Goal: Book appointment/travel/reservation

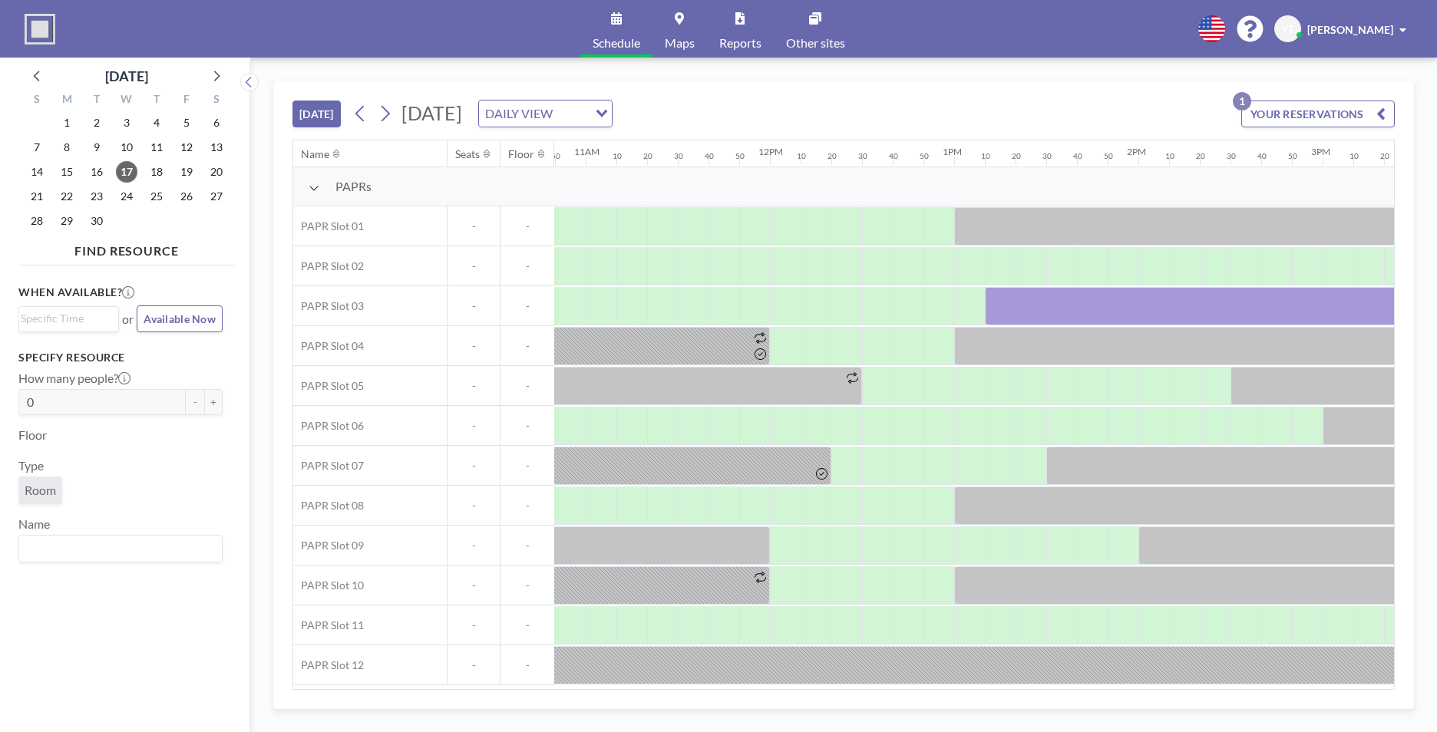
scroll to position [0, 2271]
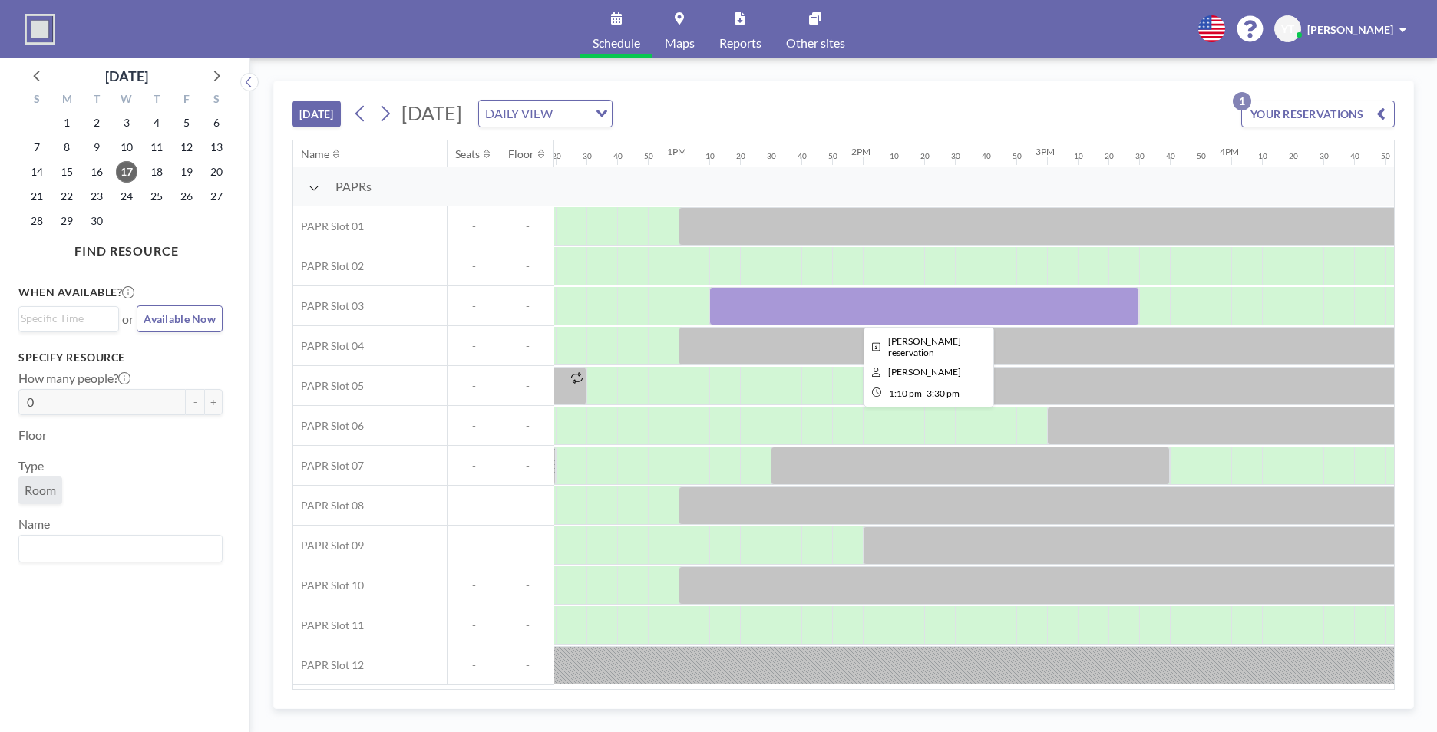
click at [945, 308] on div at bounding box center [924, 306] width 430 height 38
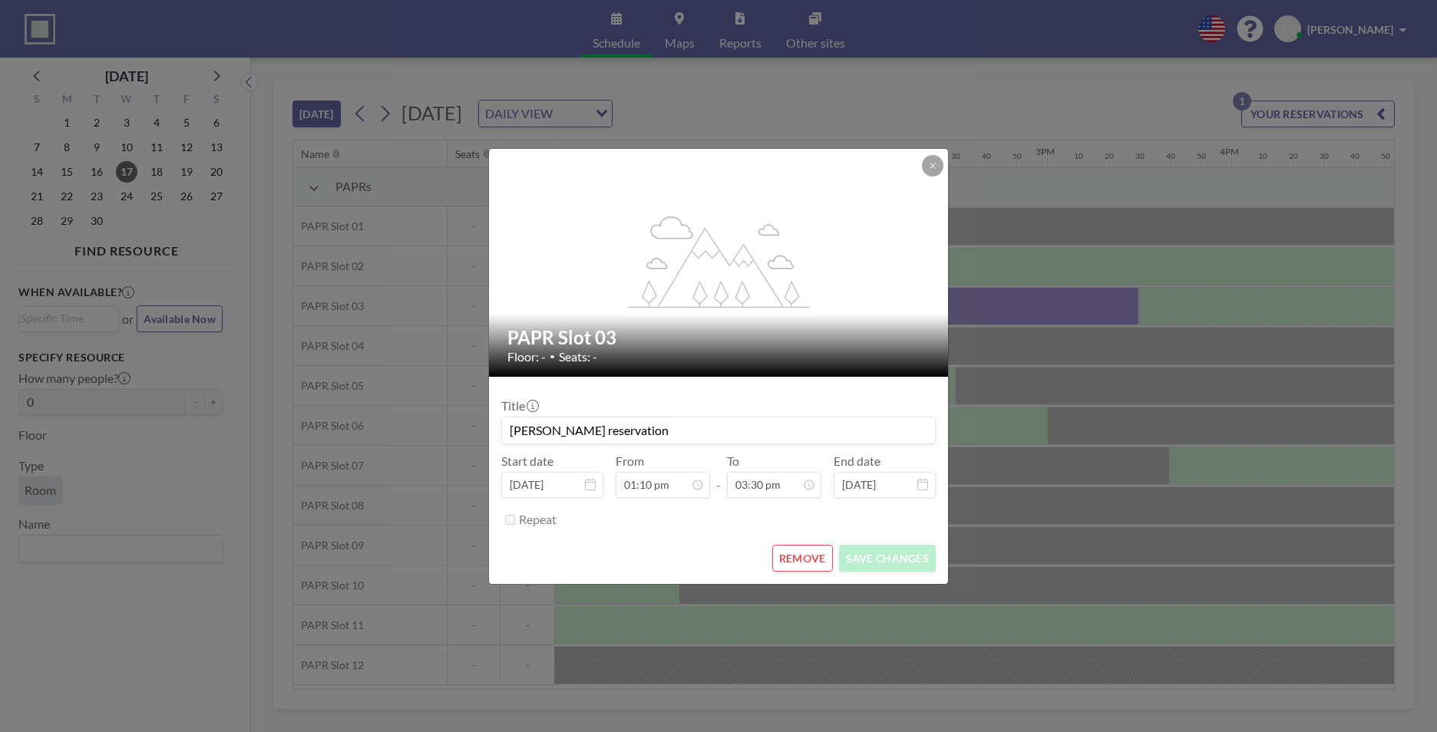
click at [945, 308] on div "flex-grow: 1.2; PAPR Slot 03 Floor: - • Seats: - Title [PERSON_NAME] reservatio…" at bounding box center [718, 366] width 1437 height 732
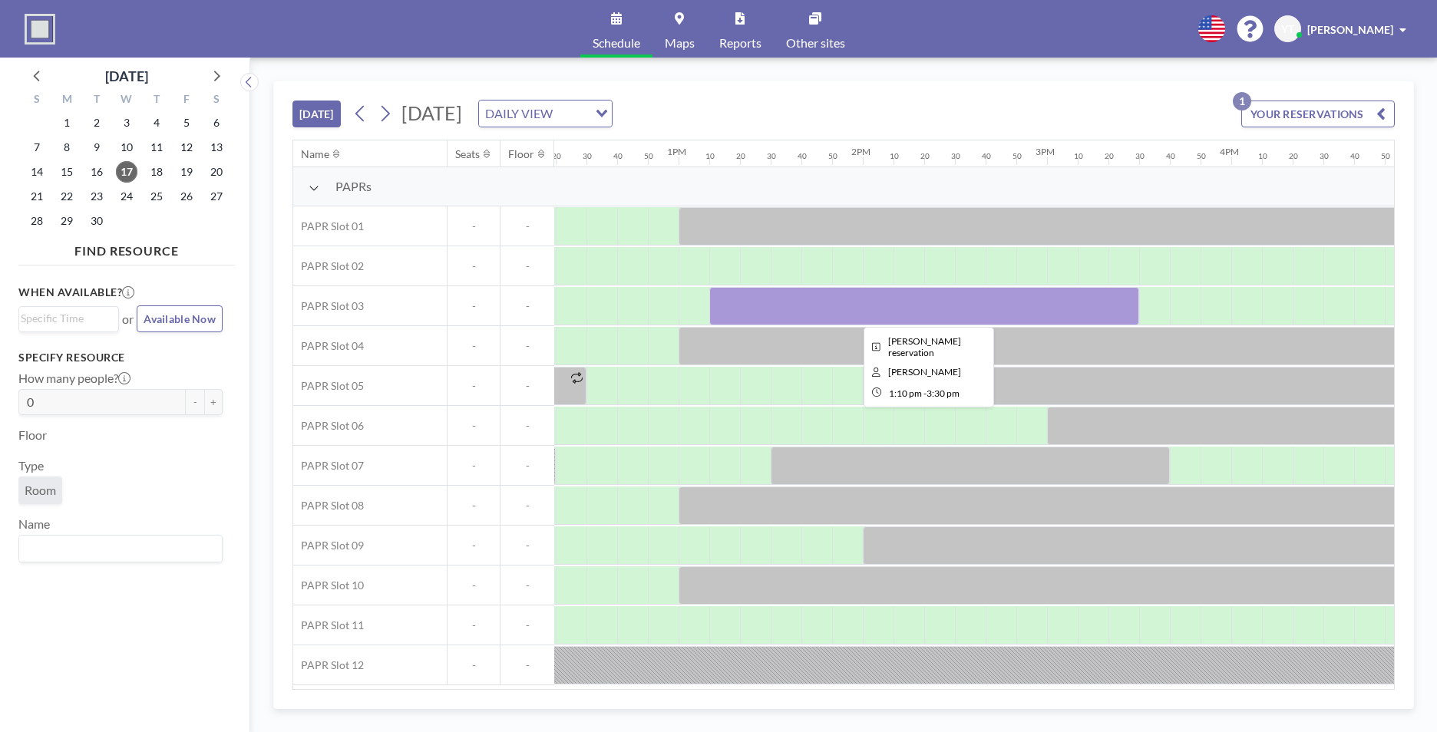
click at [945, 312] on div at bounding box center [924, 306] width 430 height 38
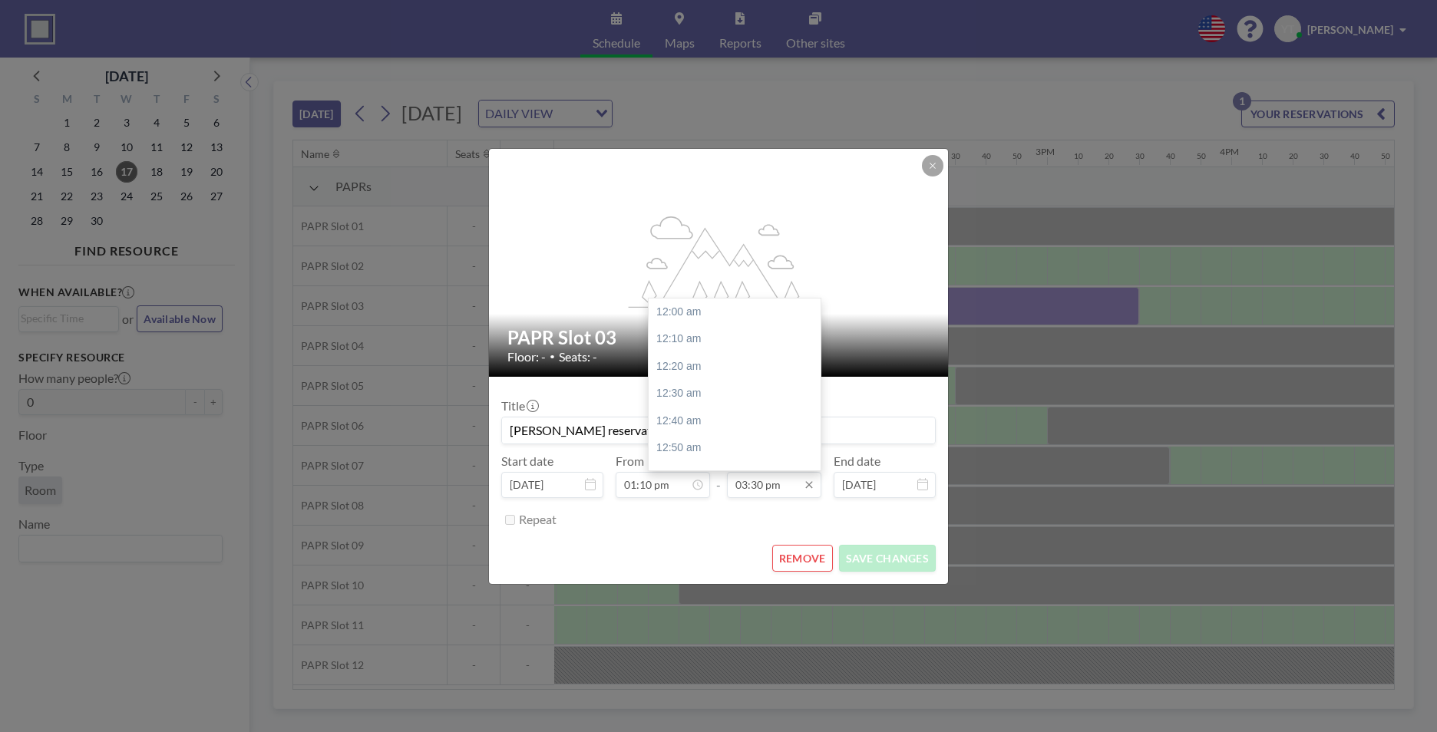
scroll to position [2541, 0]
click at [769, 455] on input "03:30 pm" at bounding box center [774, 485] width 94 height 26
click at [743, 393] on div "04:00 pm" at bounding box center [739, 395] width 180 height 28
type input "04:00 pm"
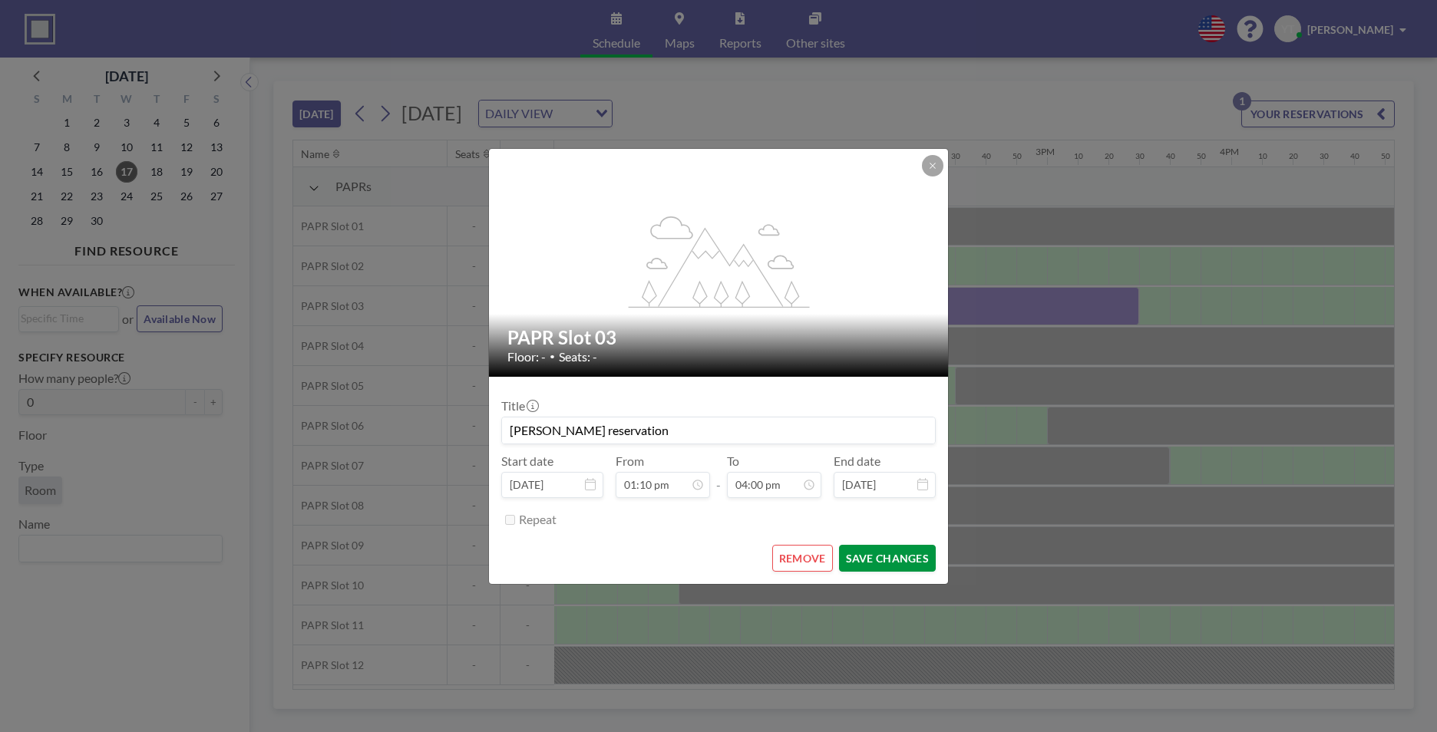
click at [900, 455] on button "SAVE CHANGES" at bounding box center [887, 558] width 97 height 27
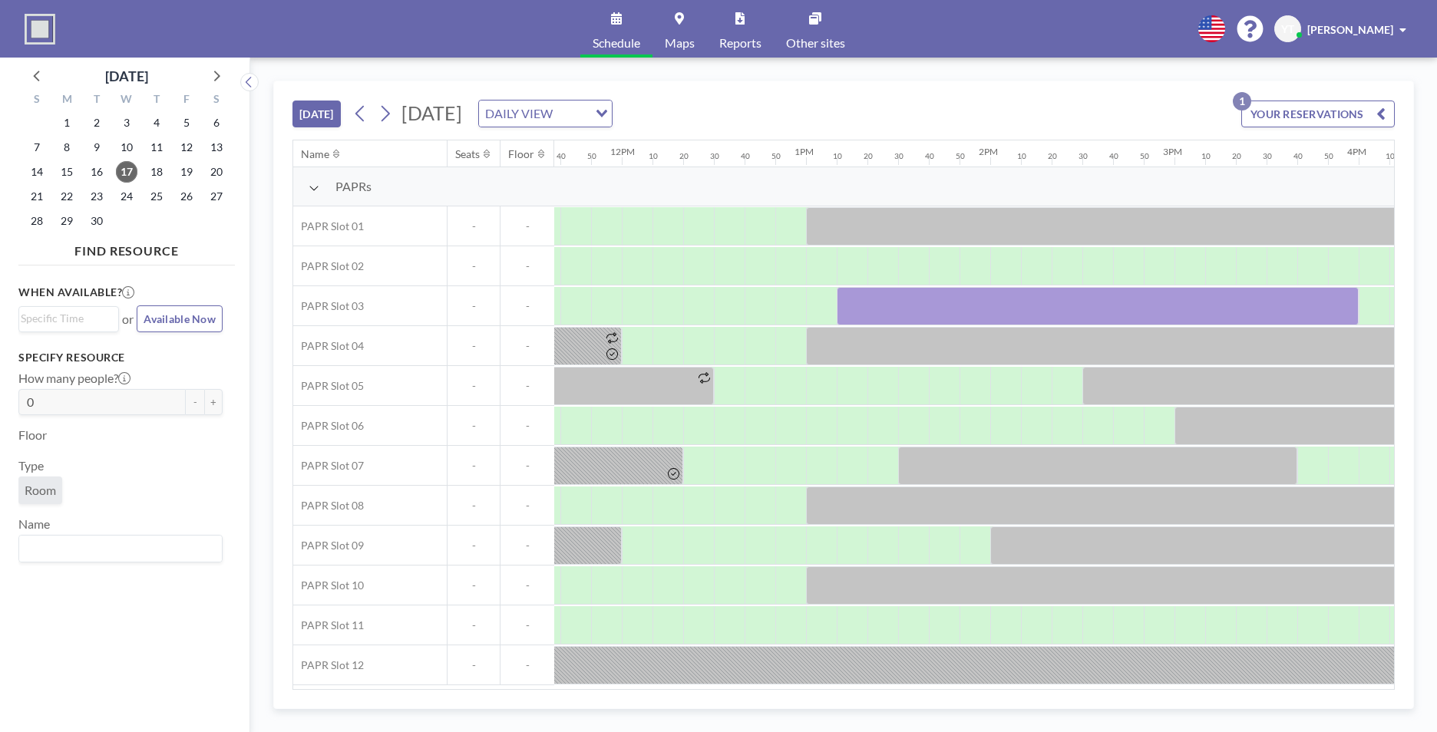
scroll to position [0, 2136]
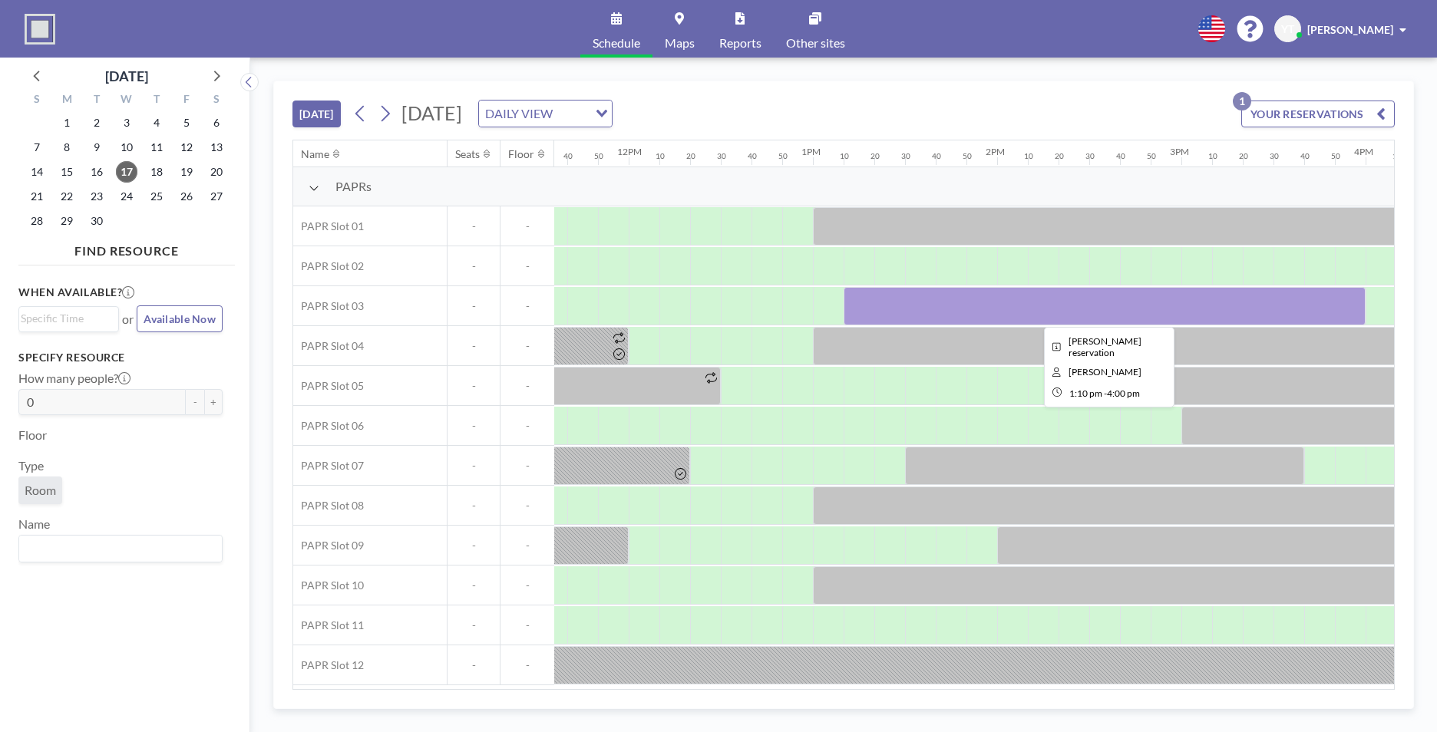
click at [945, 321] on div at bounding box center [1105, 306] width 522 height 38
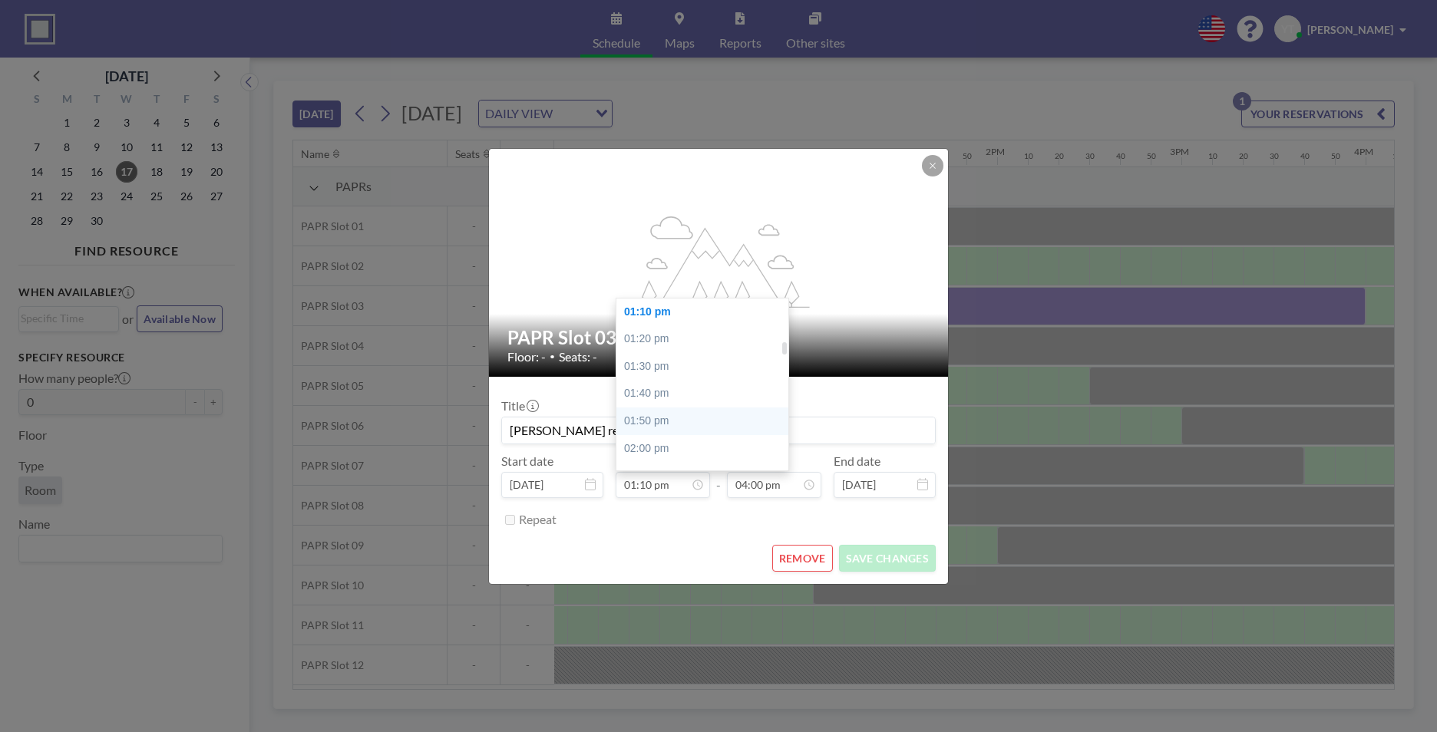
scroll to position [678, 0]
click at [680, 398] on div "02:10 pm" at bounding box center [706, 399] width 180 height 28
type input "02:10 pm"
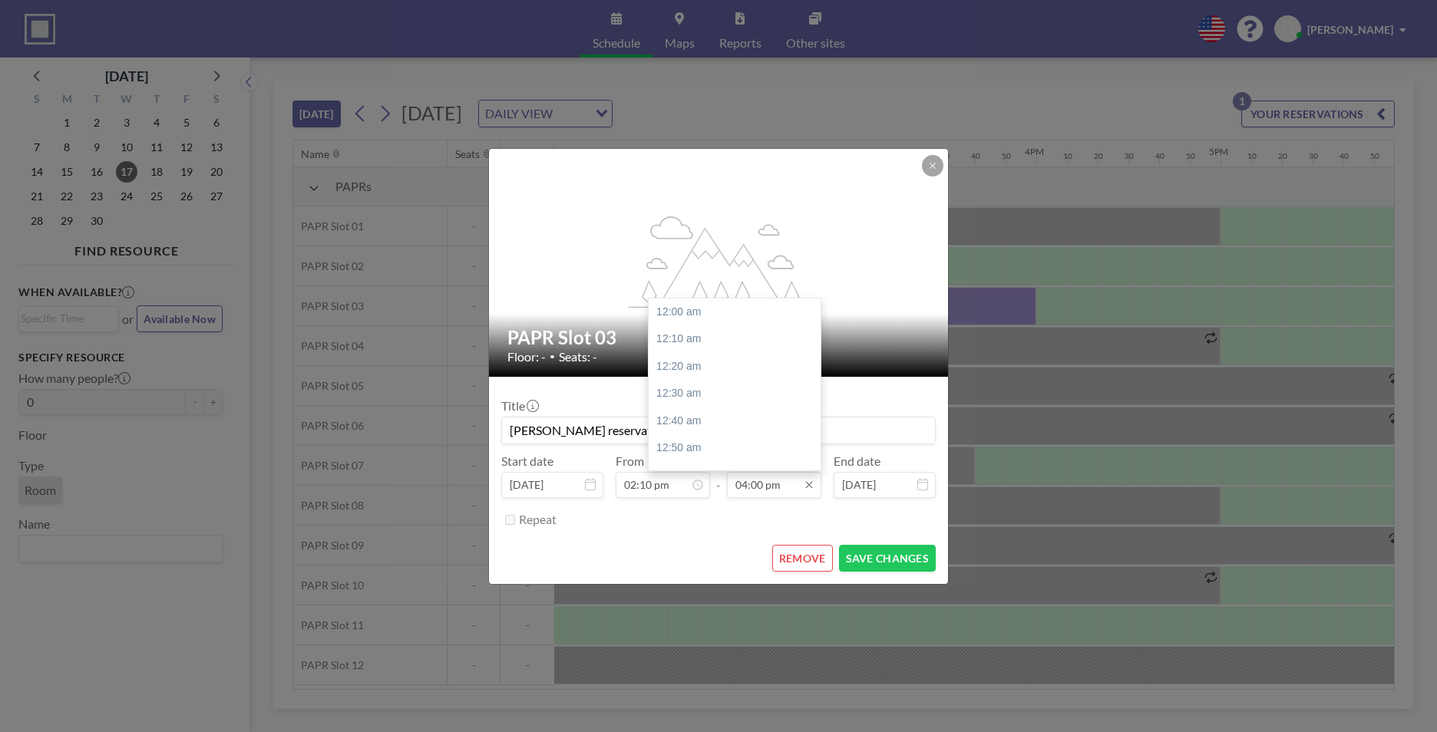
scroll to position [2623, 0]
click at [784, 455] on input "04:00 pm" at bounding box center [774, 485] width 94 height 26
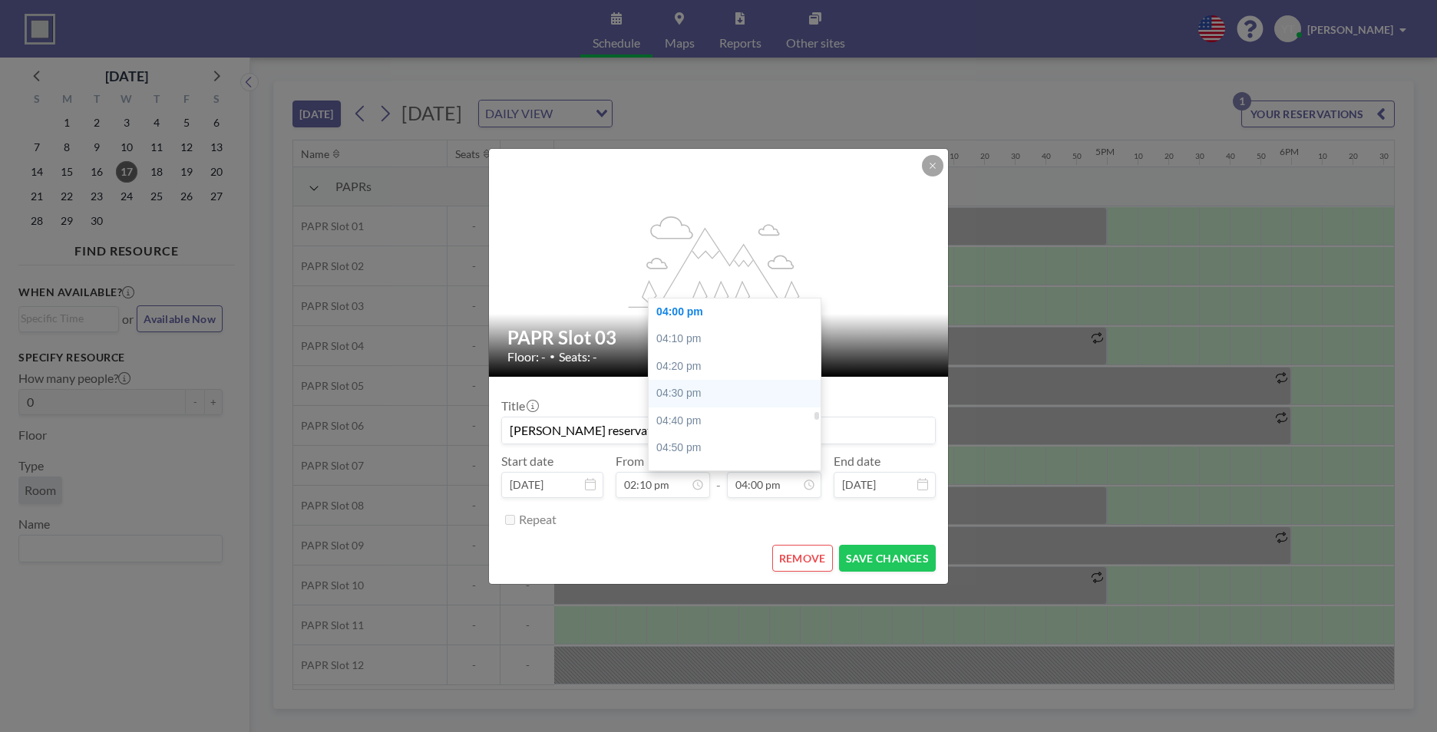
click at [713, 394] on div "04:30 pm" at bounding box center [739, 394] width 180 height 28
type input "04:30 pm"
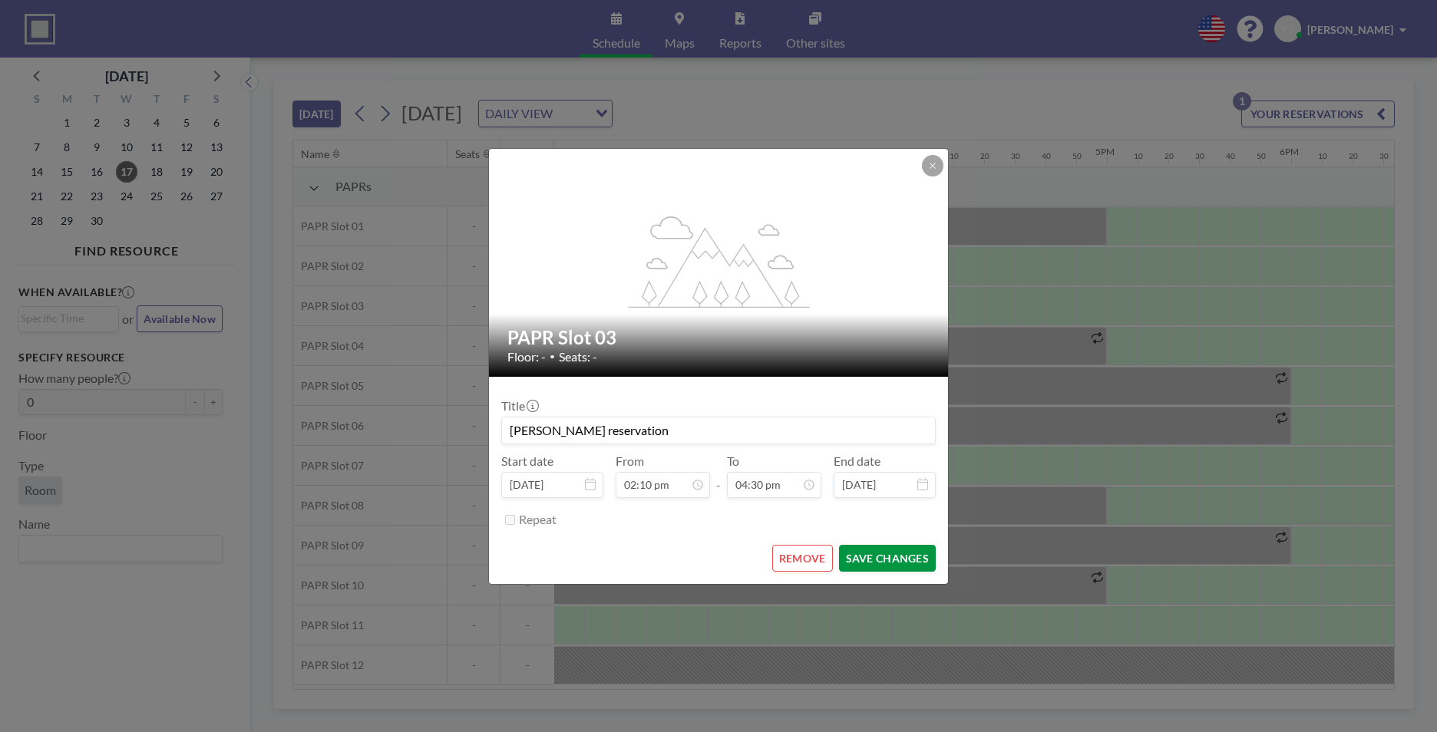
scroll to position [2705, 0]
click at [903, 455] on button "SAVE CHANGES" at bounding box center [887, 558] width 97 height 27
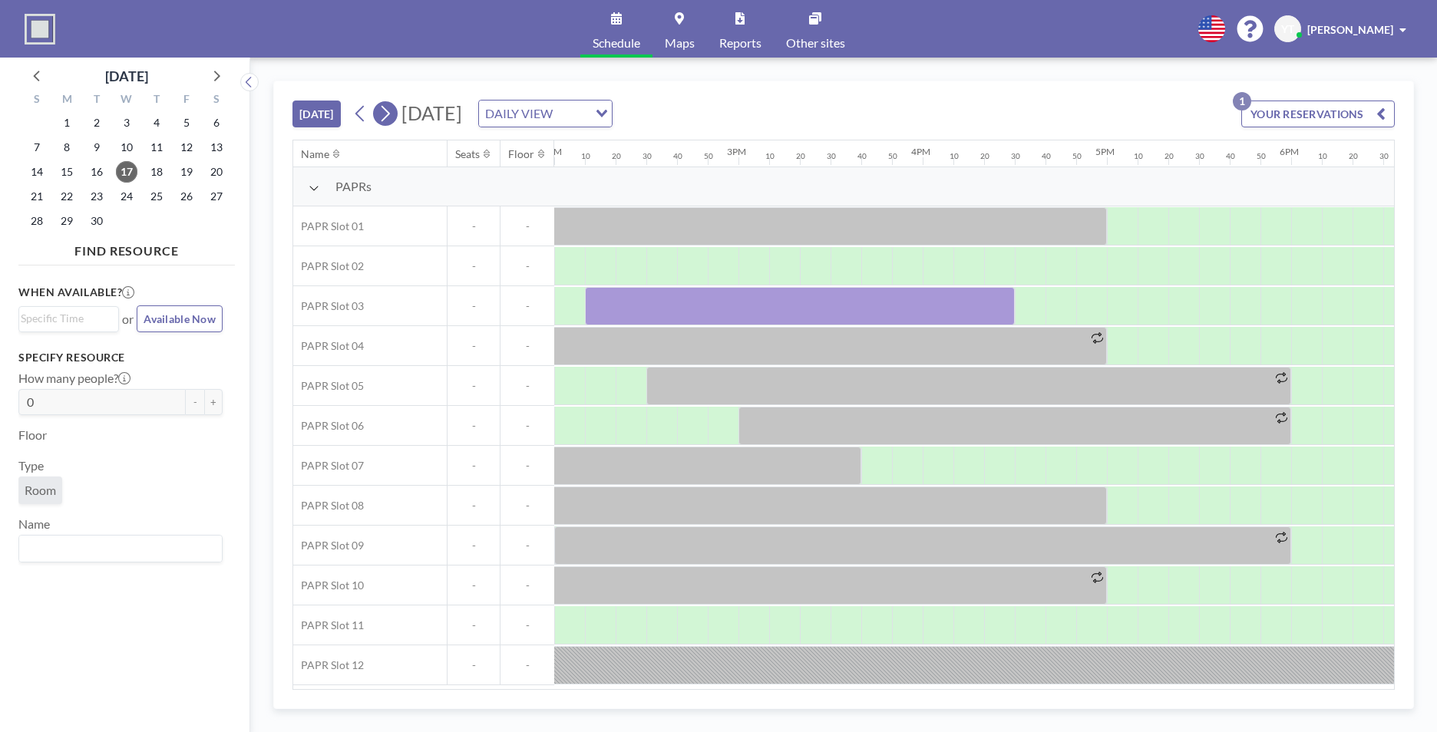
click at [385, 115] on icon at bounding box center [385, 113] width 15 height 23
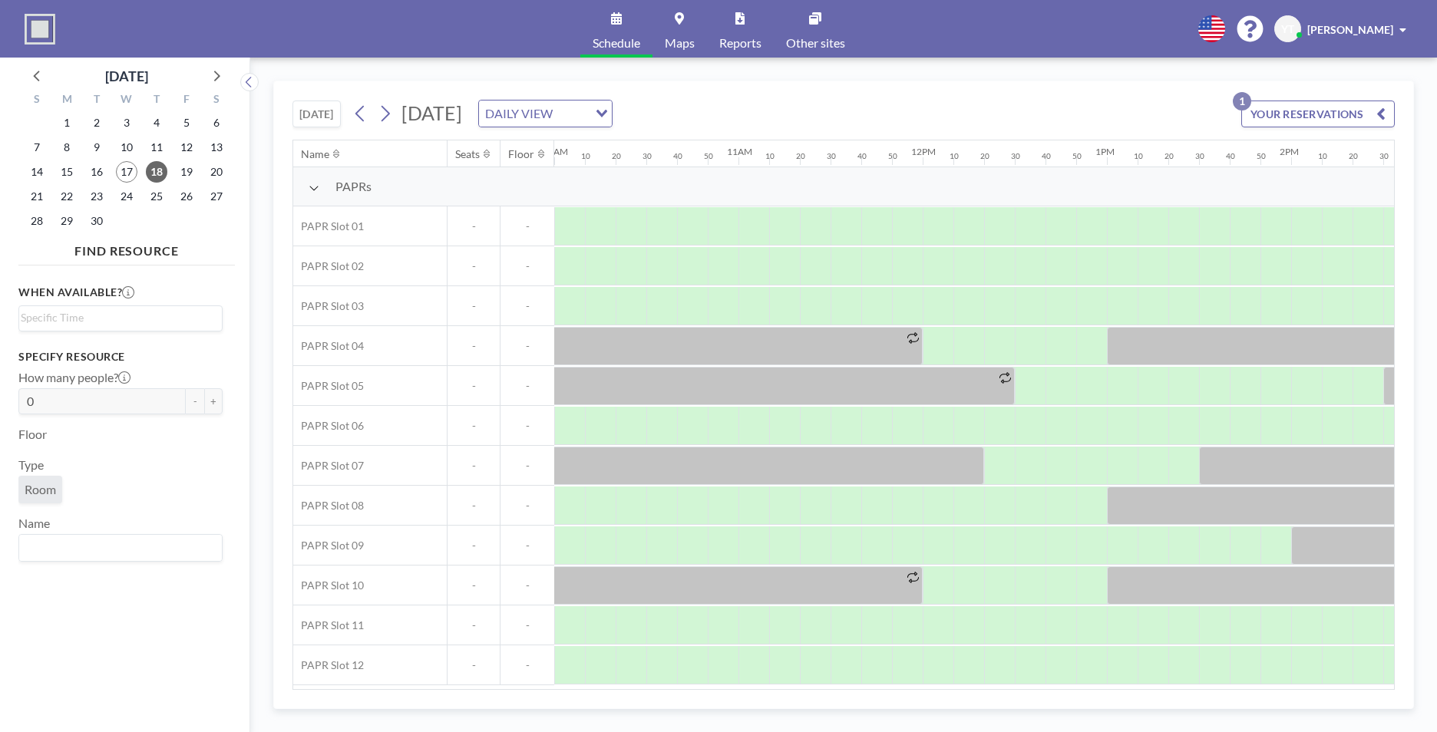
scroll to position [0, 1904]
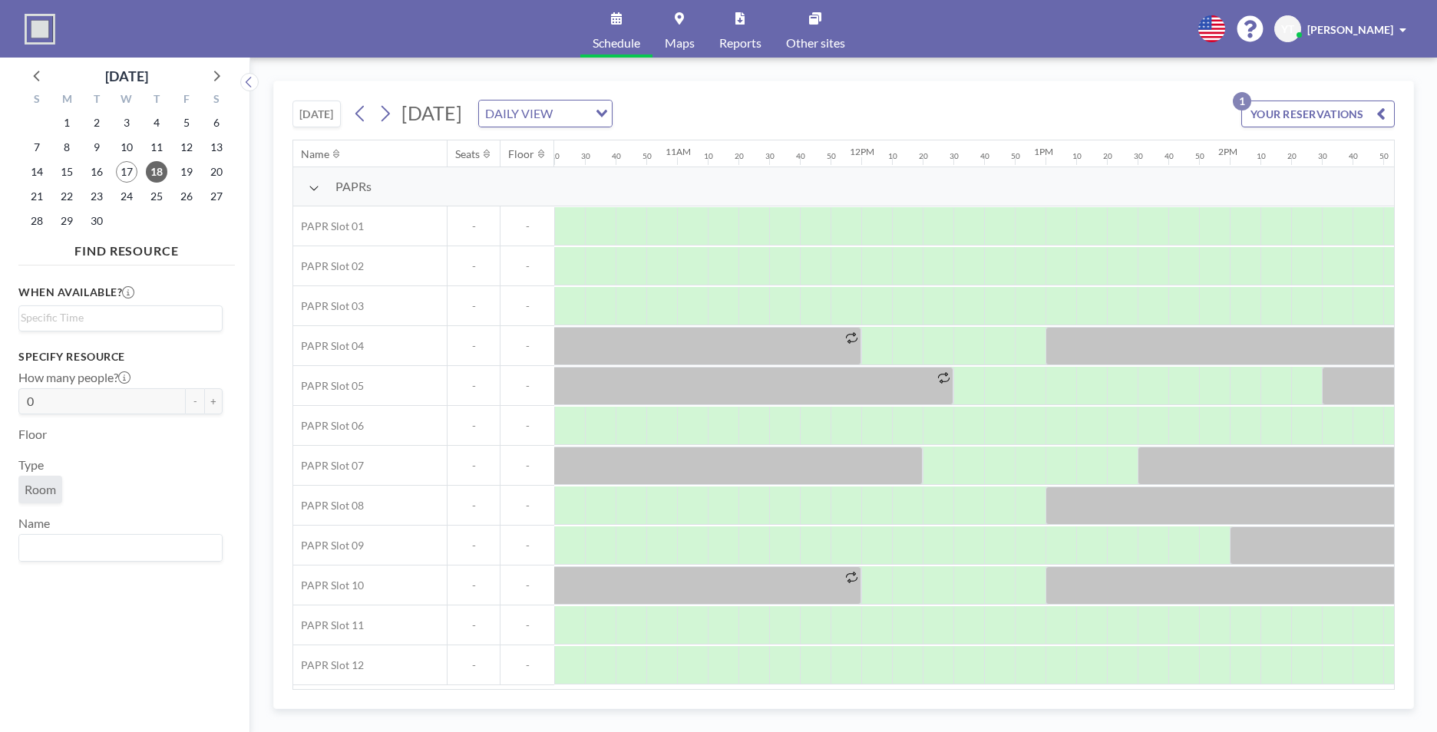
click at [945, 455] on div "[DATE] [DATE] DAILY VIEW Loading... YOUR RESERVATIONS 1 Name Seats Floor 12AM 1…" at bounding box center [843, 395] width 1141 height 629
click at [945, 317] on div at bounding box center [1091, 306] width 31 height 38
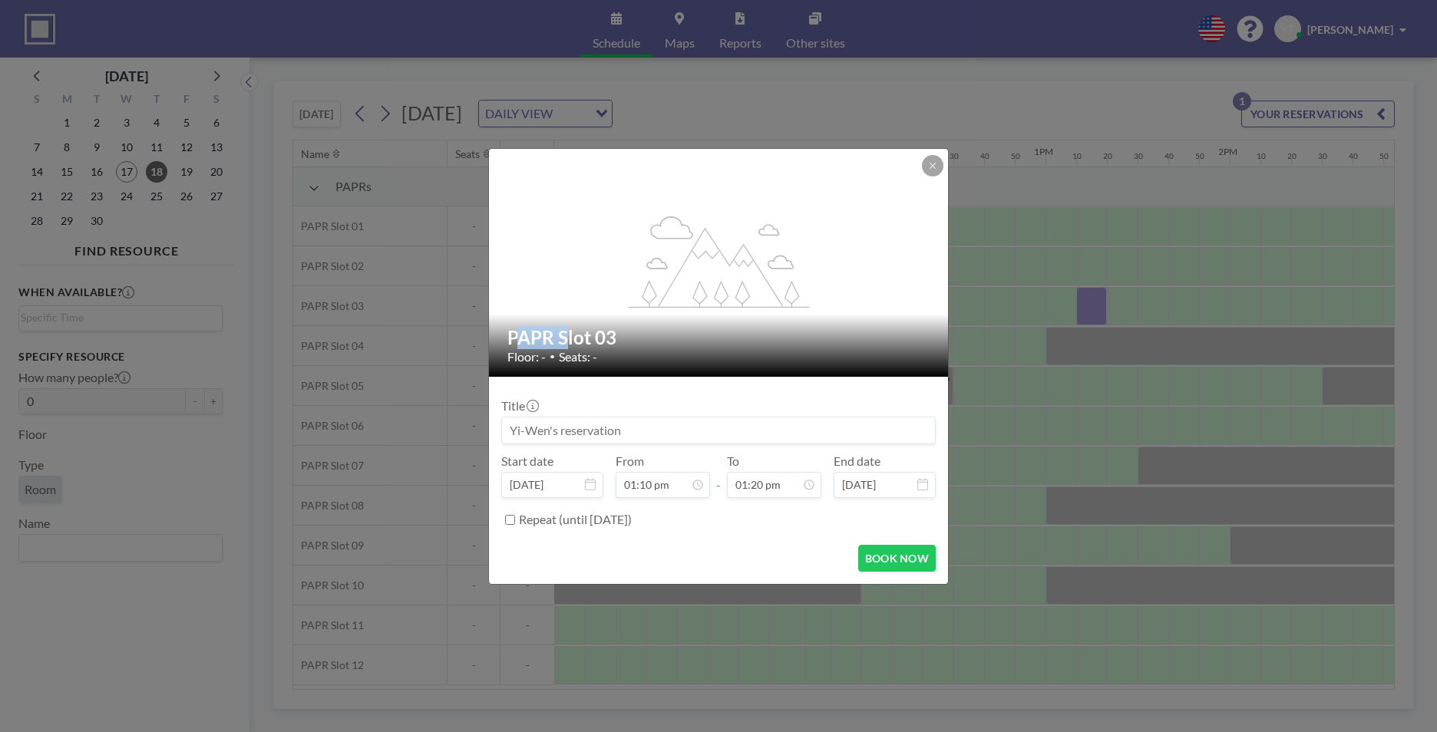
click at [945, 317] on div "flex-grow: 1.2; PAPR Slot 03 Floor: - • Seats: - Title Start date [DATE] From 0…" at bounding box center [718, 366] width 1437 height 732
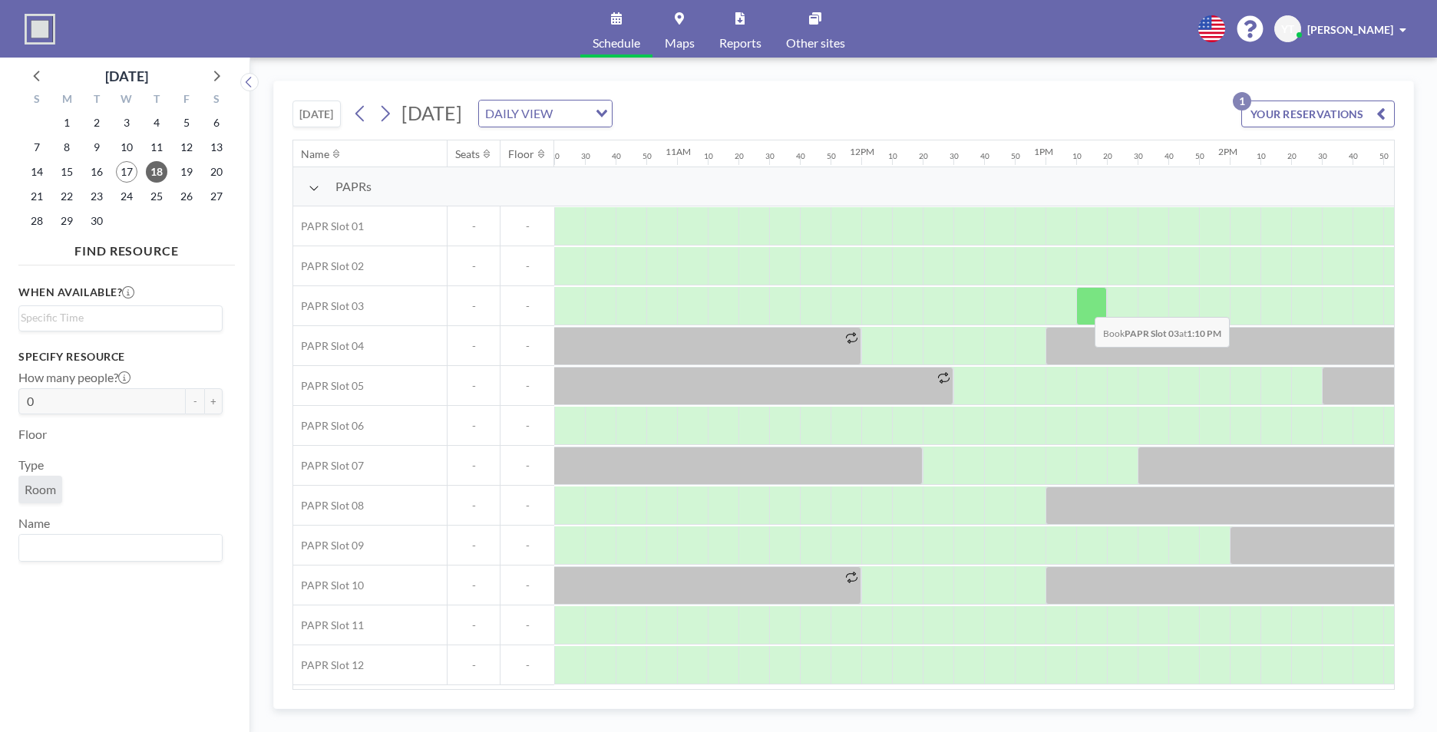
click at [945, 306] on div at bounding box center [1091, 306] width 31 height 38
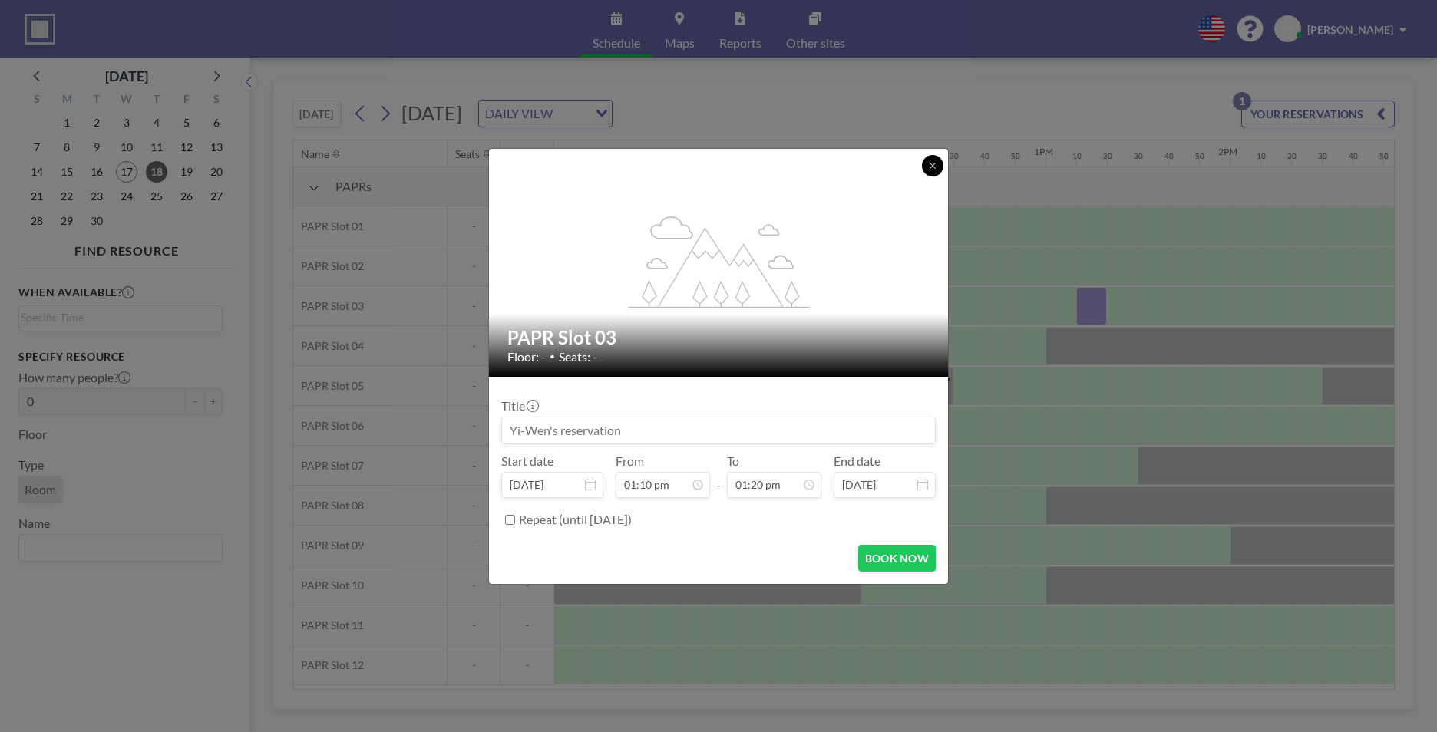
click at [939, 170] on button at bounding box center [932, 165] width 21 height 21
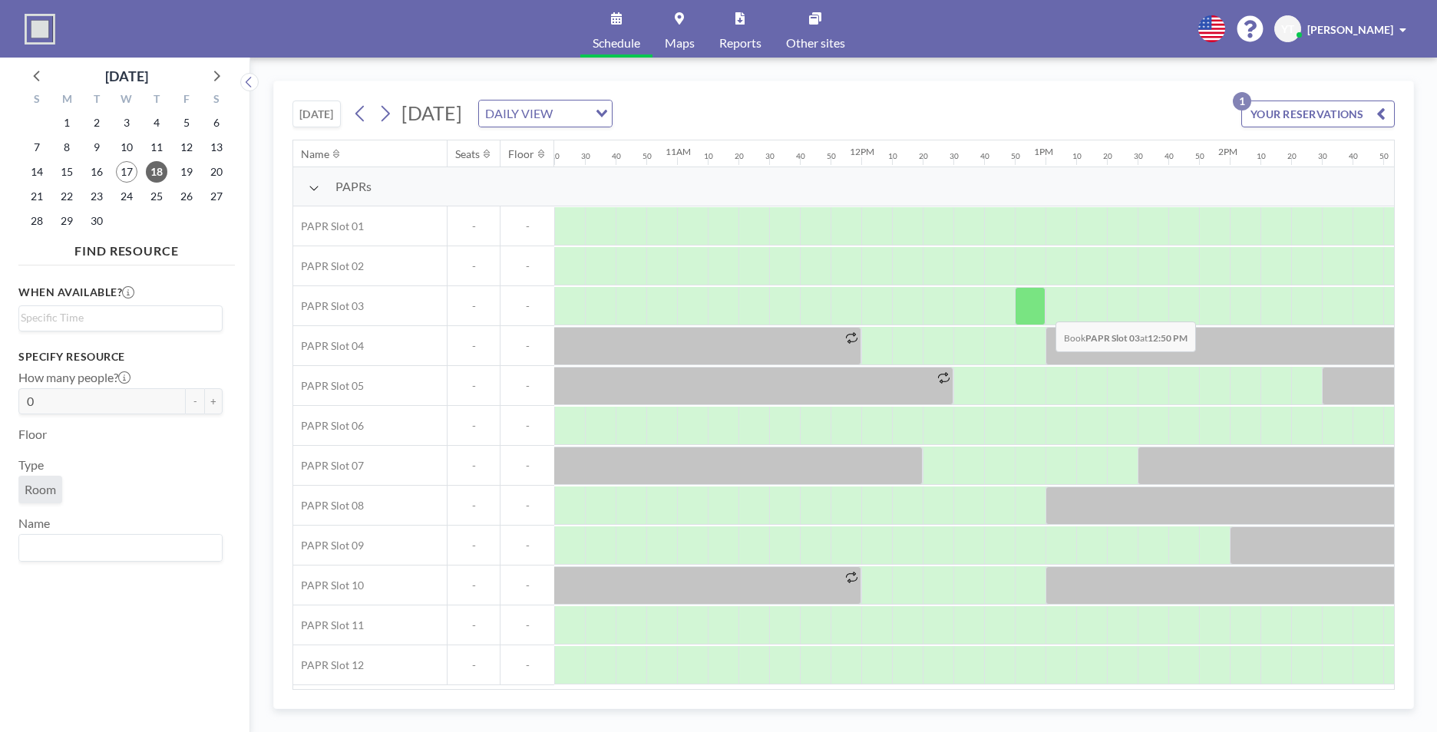
click at [945, 310] on div at bounding box center [1030, 306] width 31 height 38
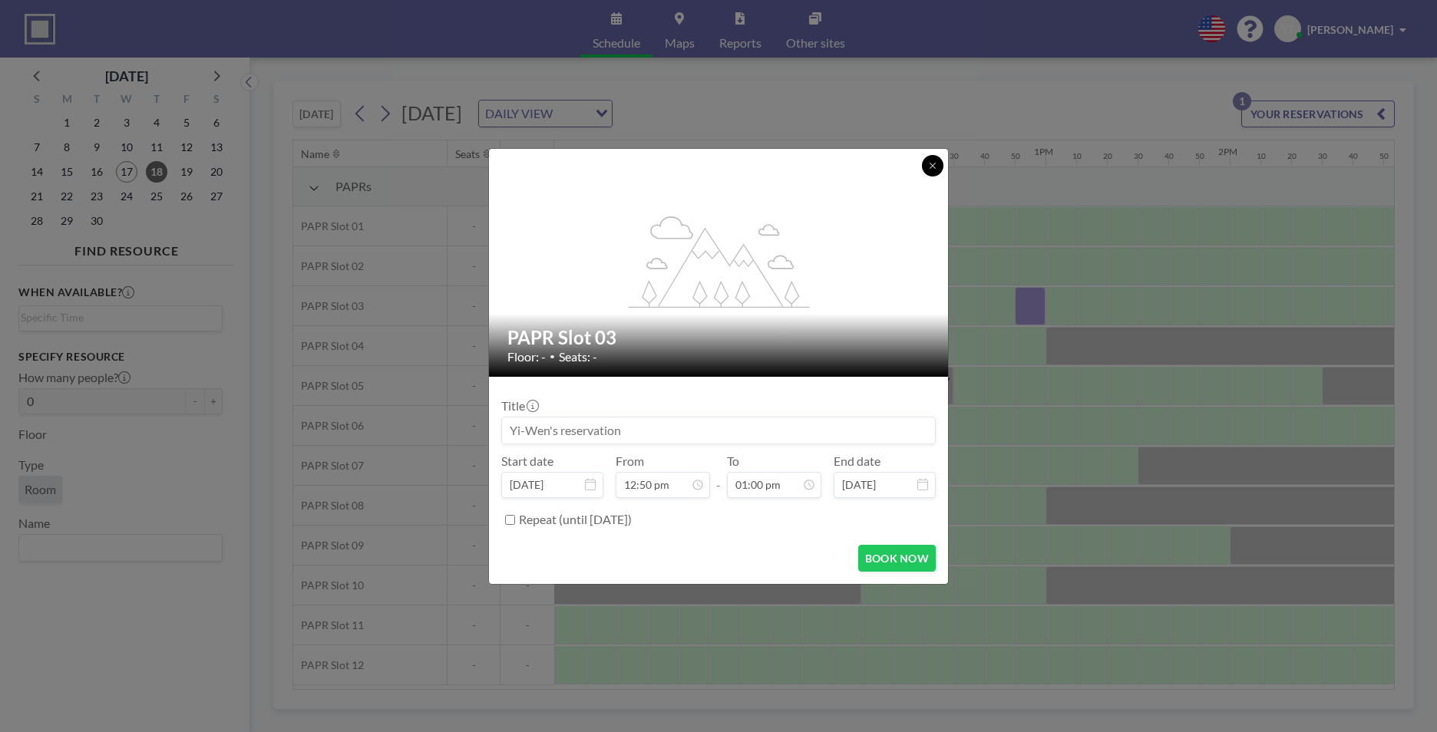
click at [936, 164] on icon at bounding box center [932, 165] width 9 height 9
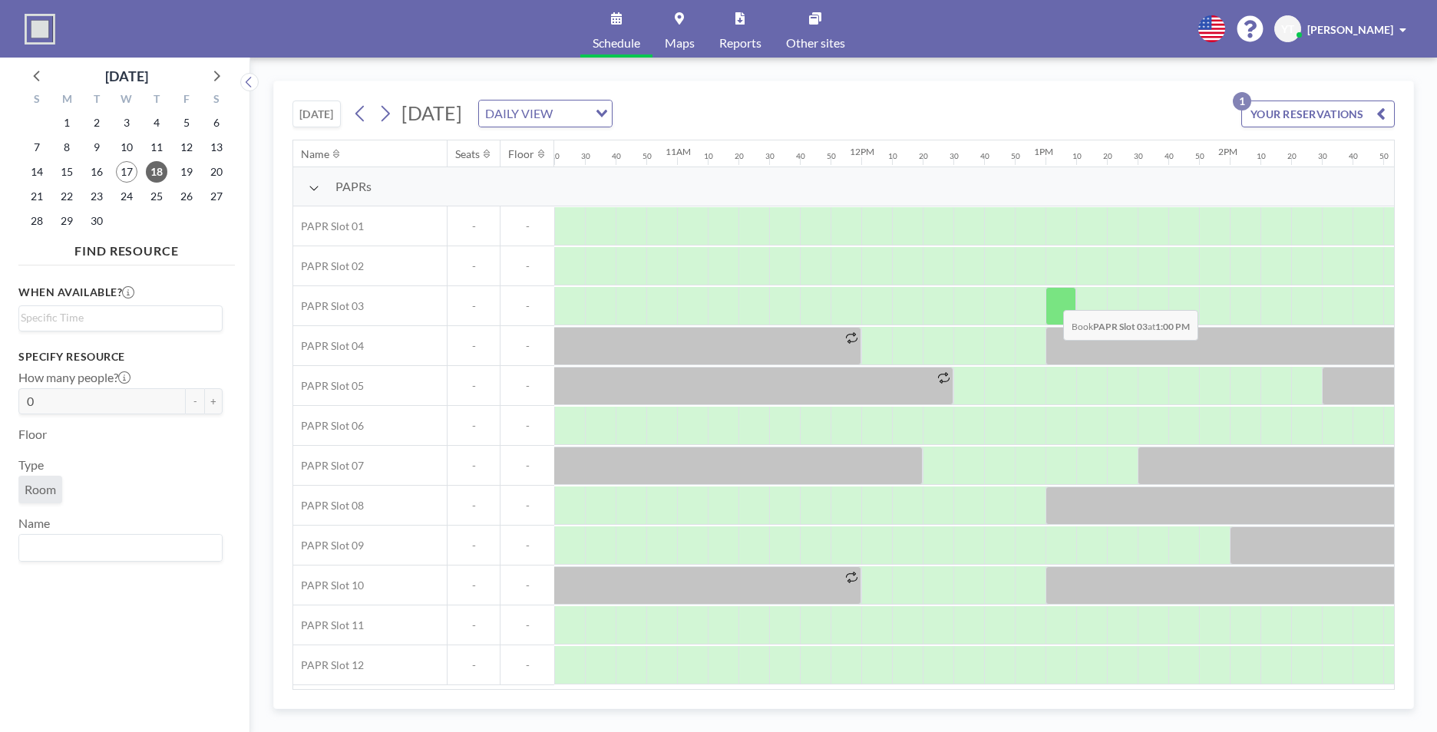
click at [945, 299] on div at bounding box center [1060, 306] width 31 height 38
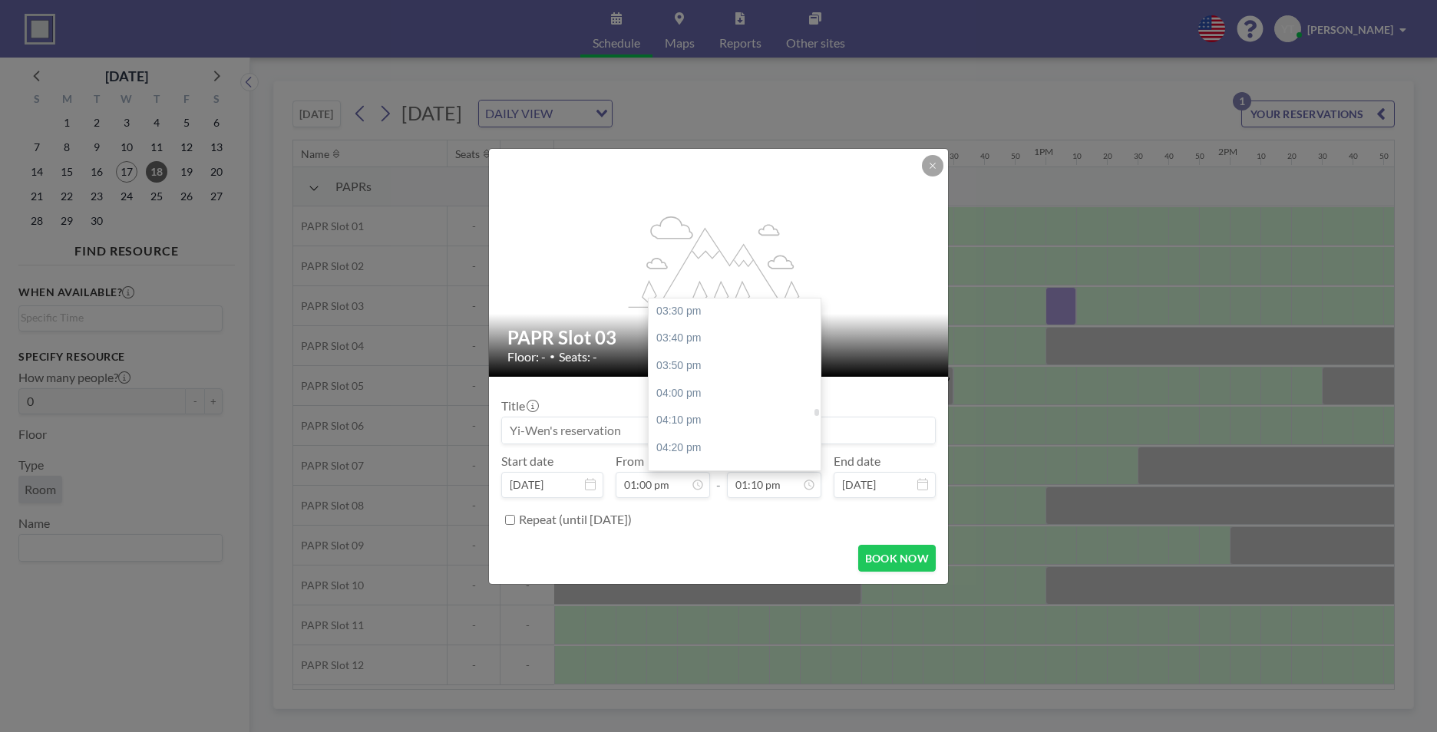
scroll to position [2542, 0]
click at [751, 387] on div "04:00 pm" at bounding box center [739, 393] width 180 height 28
type input "04:00 pm"
click at [672, 335] on div "01:10 pm" at bounding box center [706, 339] width 180 height 28
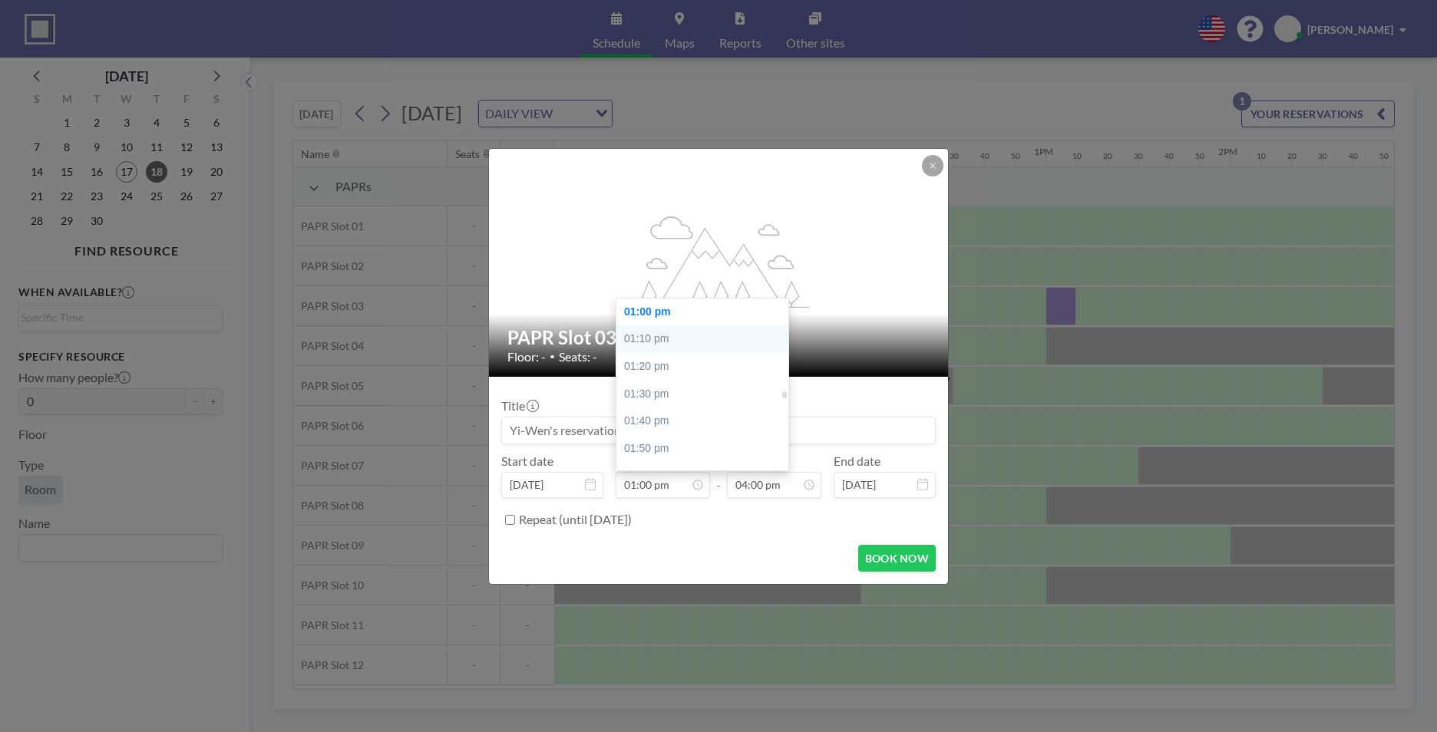
type input "01:10 pm"
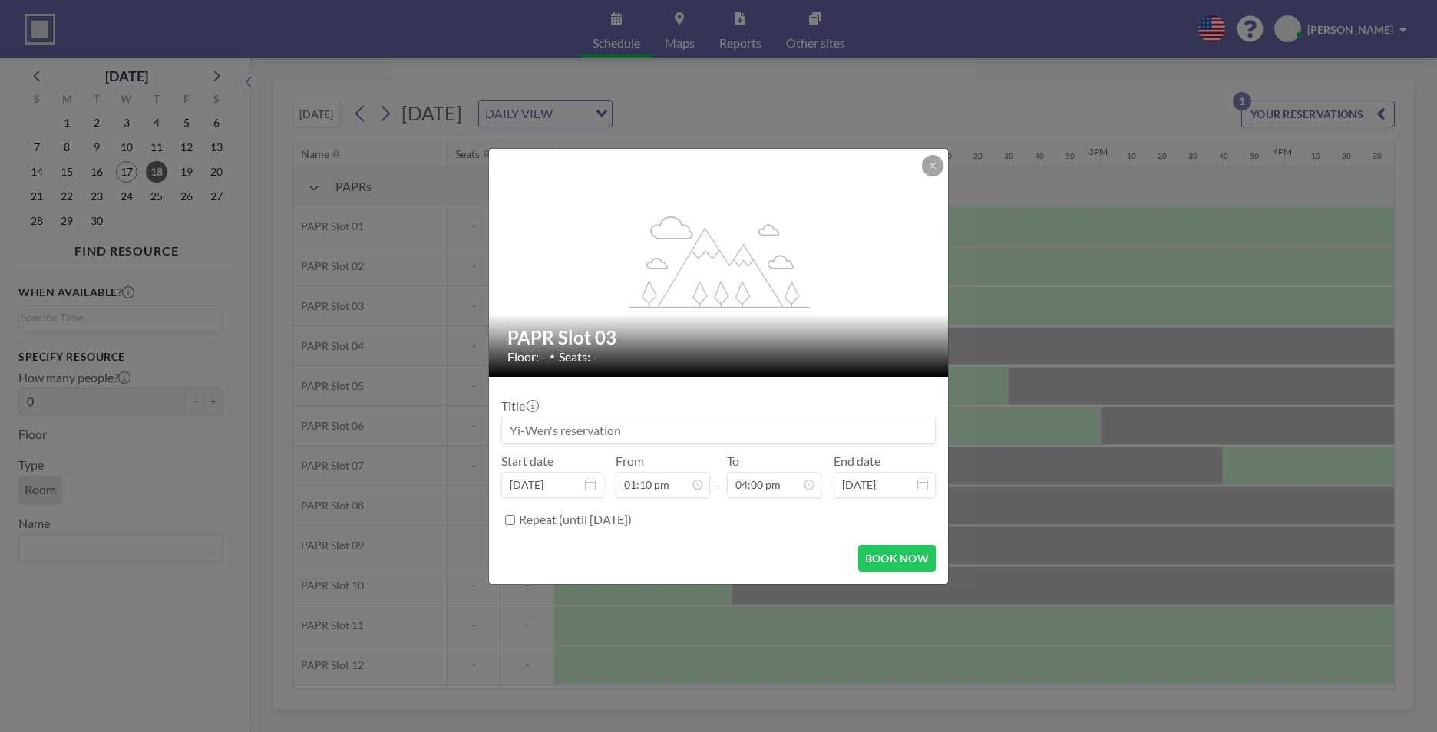
scroll to position [0, 2395]
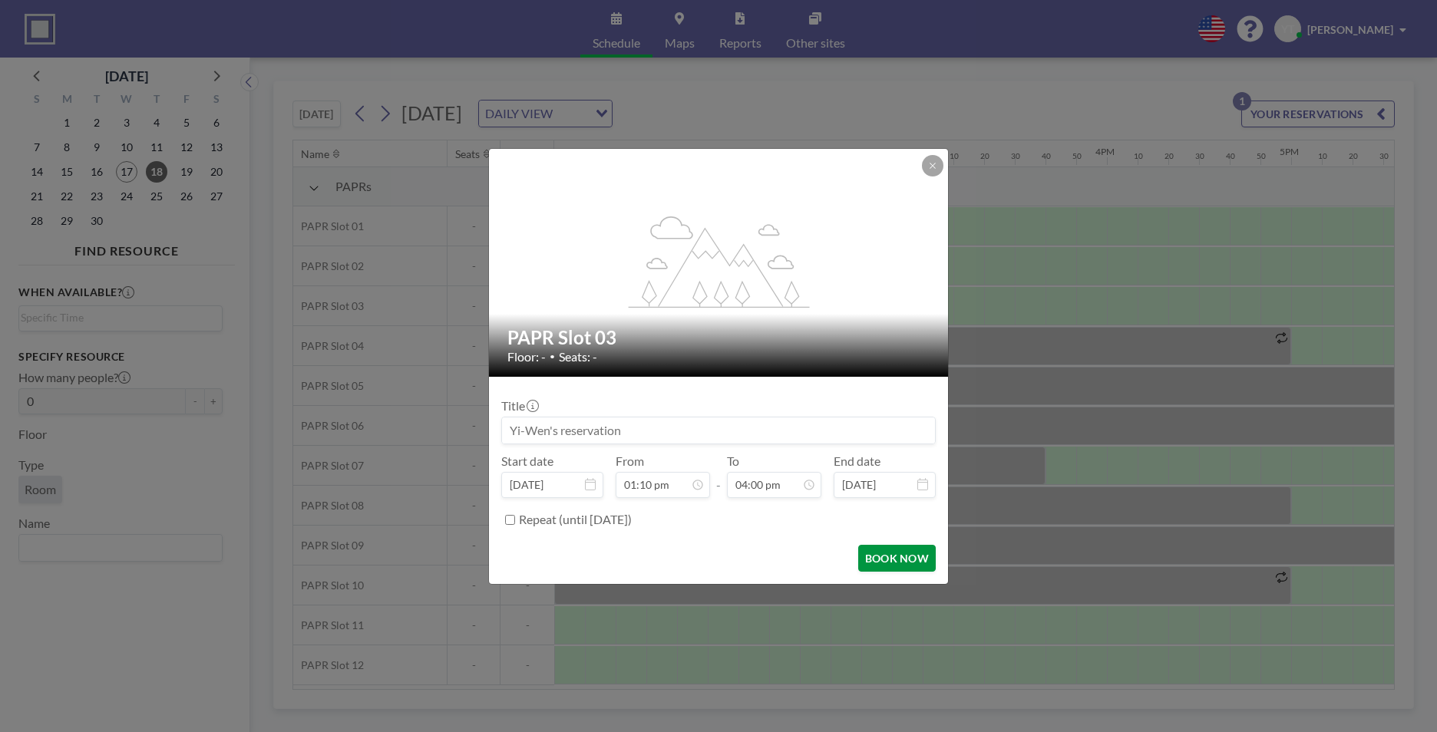
click at [893, 455] on button "BOOK NOW" at bounding box center [897, 558] width 78 height 27
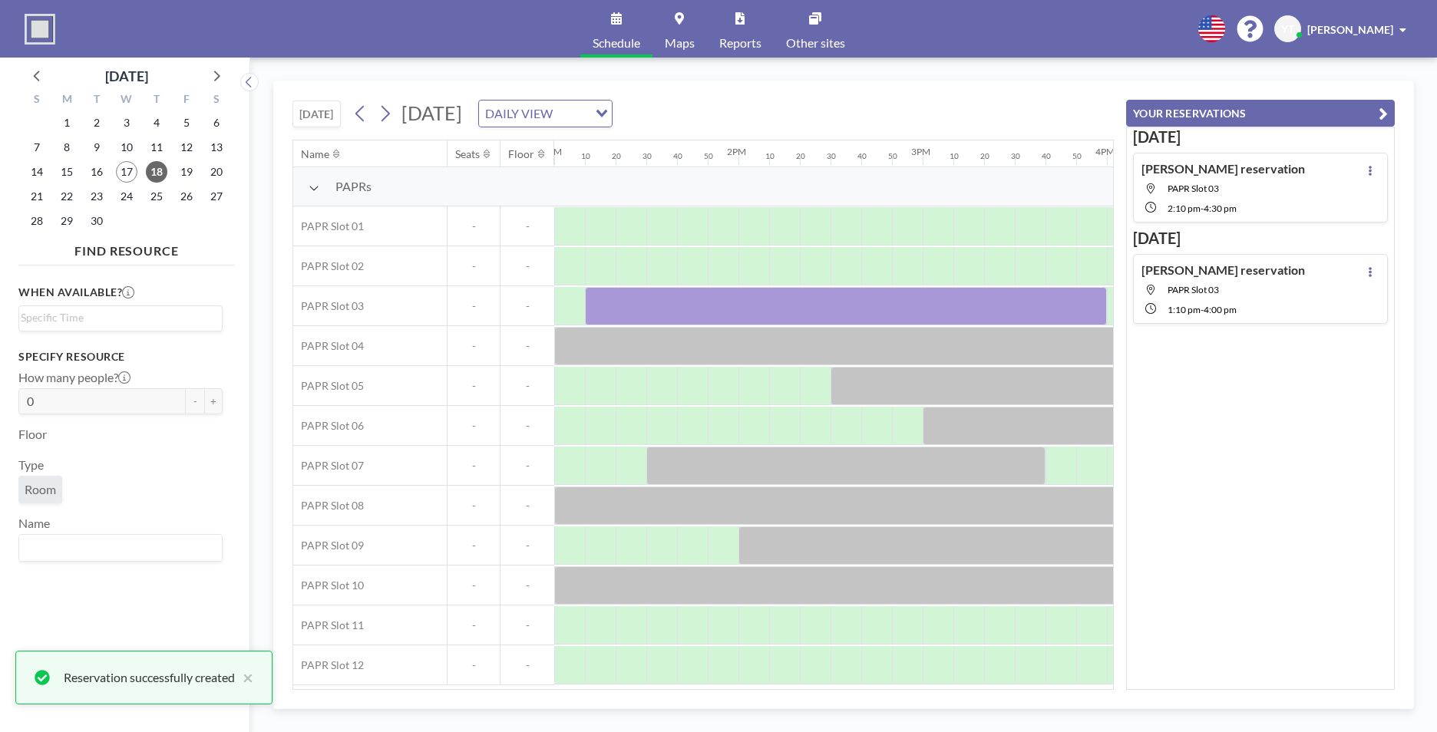
click at [945, 107] on div "[DATE] [DATE] DAILY VIEW Loading..." at bounding box center [702, 110] width 821 height 58
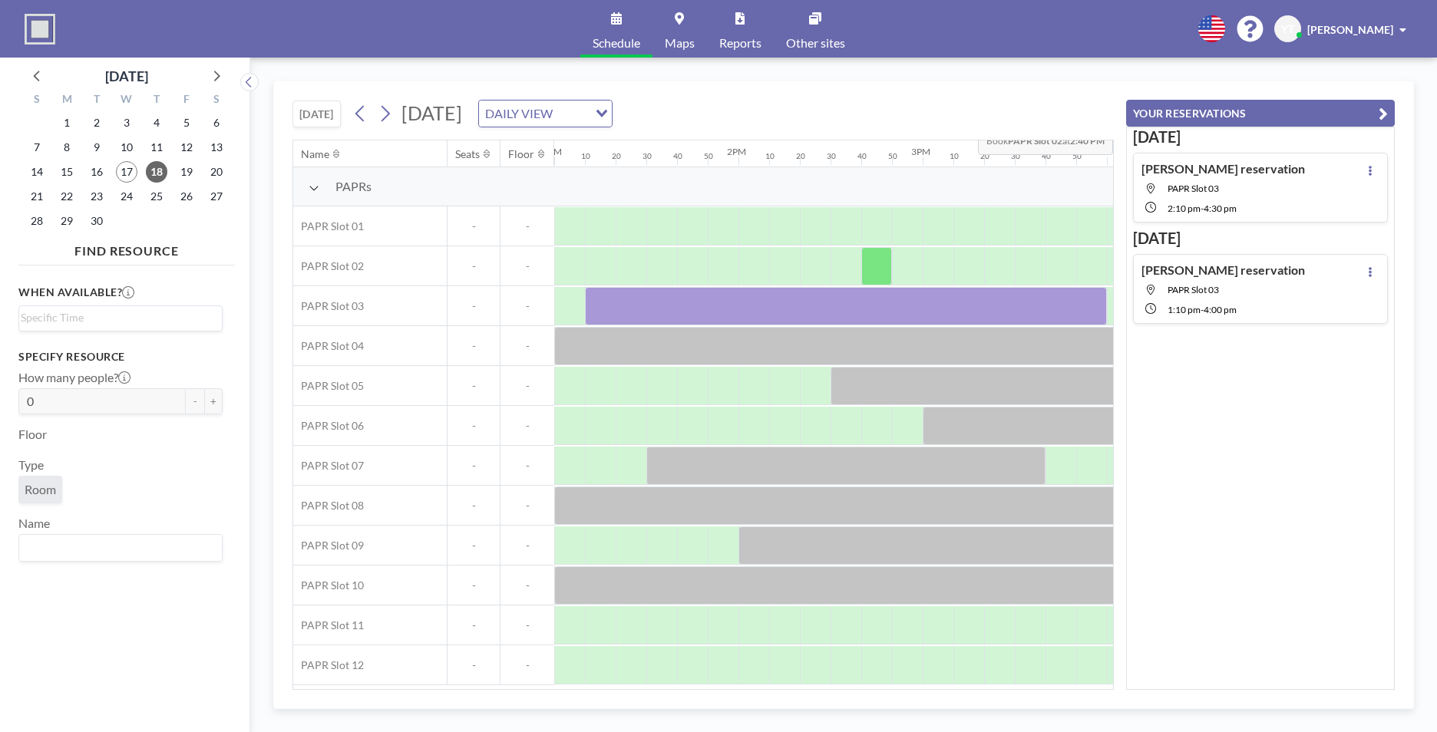
click at [945, 113] on icon "button" at bounding box center [1383, 113] width 9 height 18
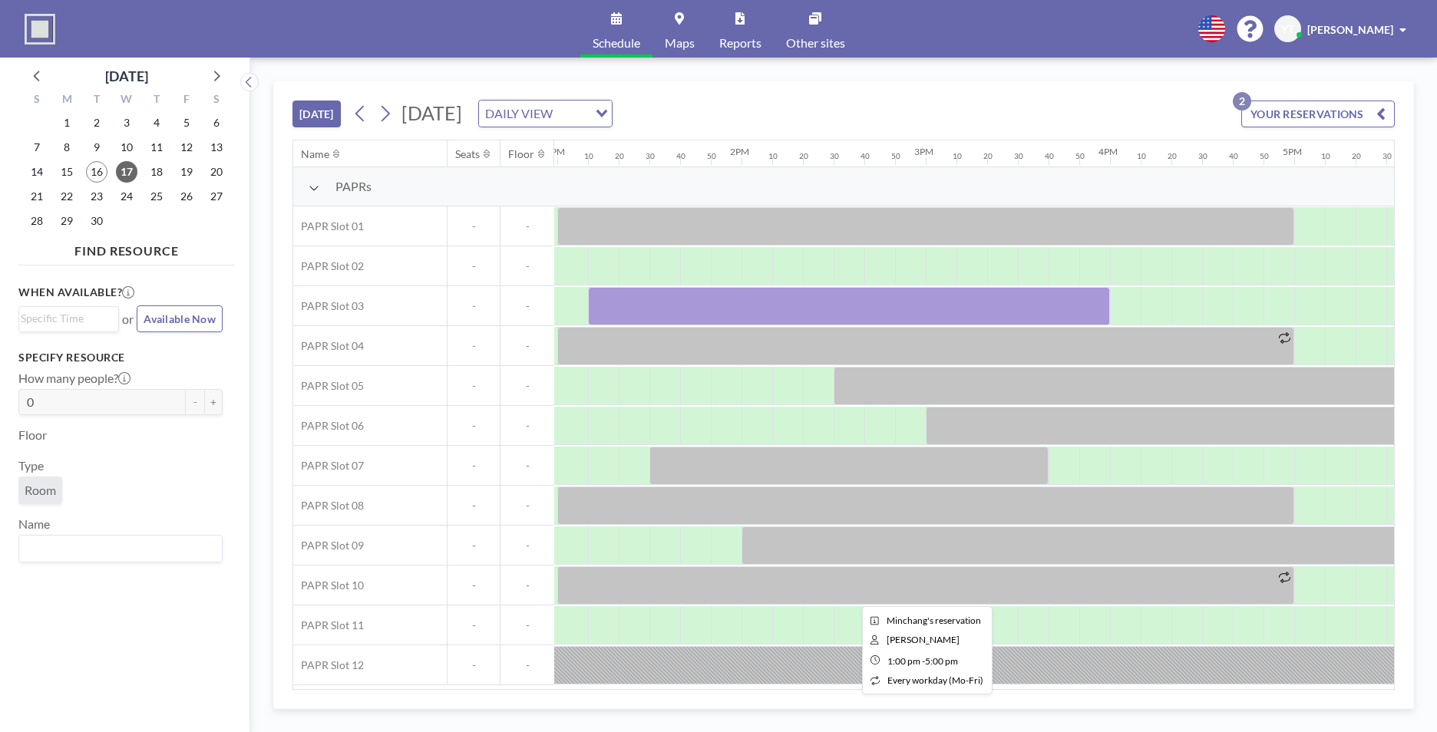
scroll to position [0, 2395]
